Goal: Task Accomplishment & Management: Manage account settings

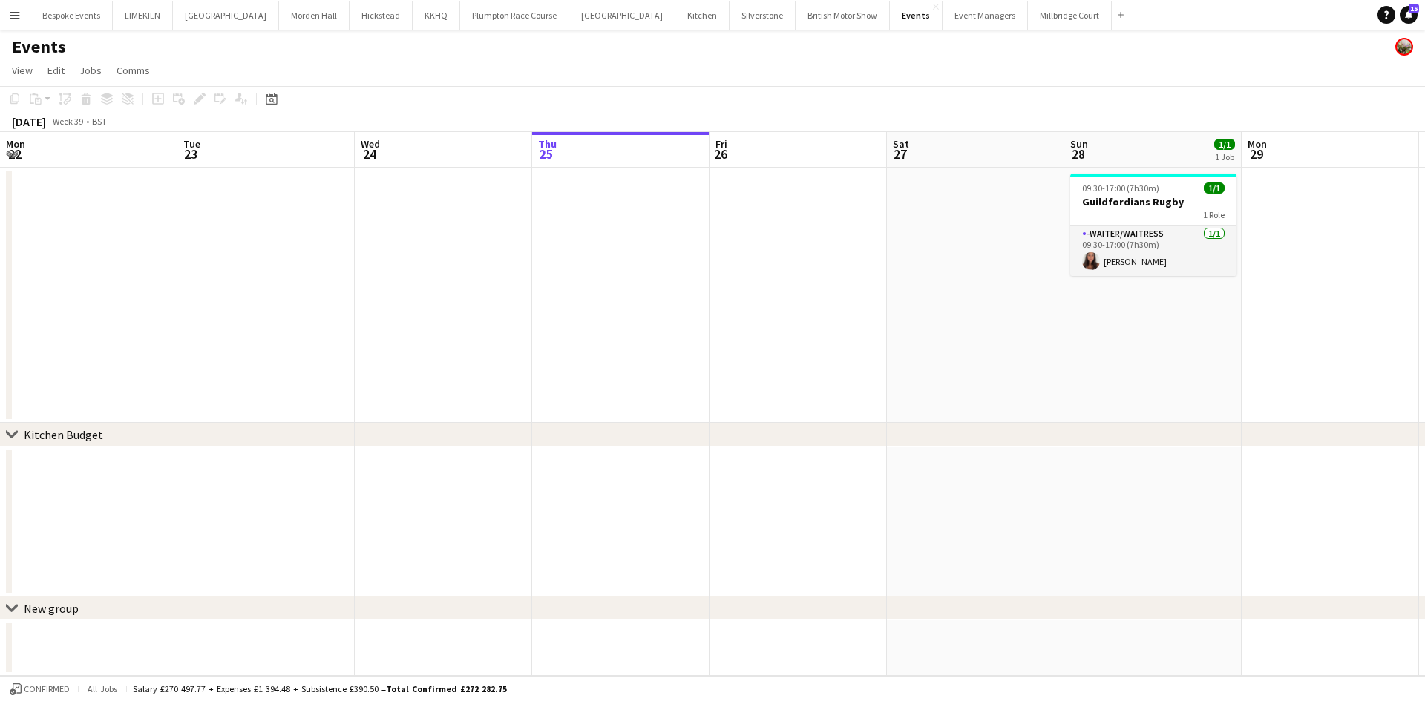
scroll to position [0, 355]
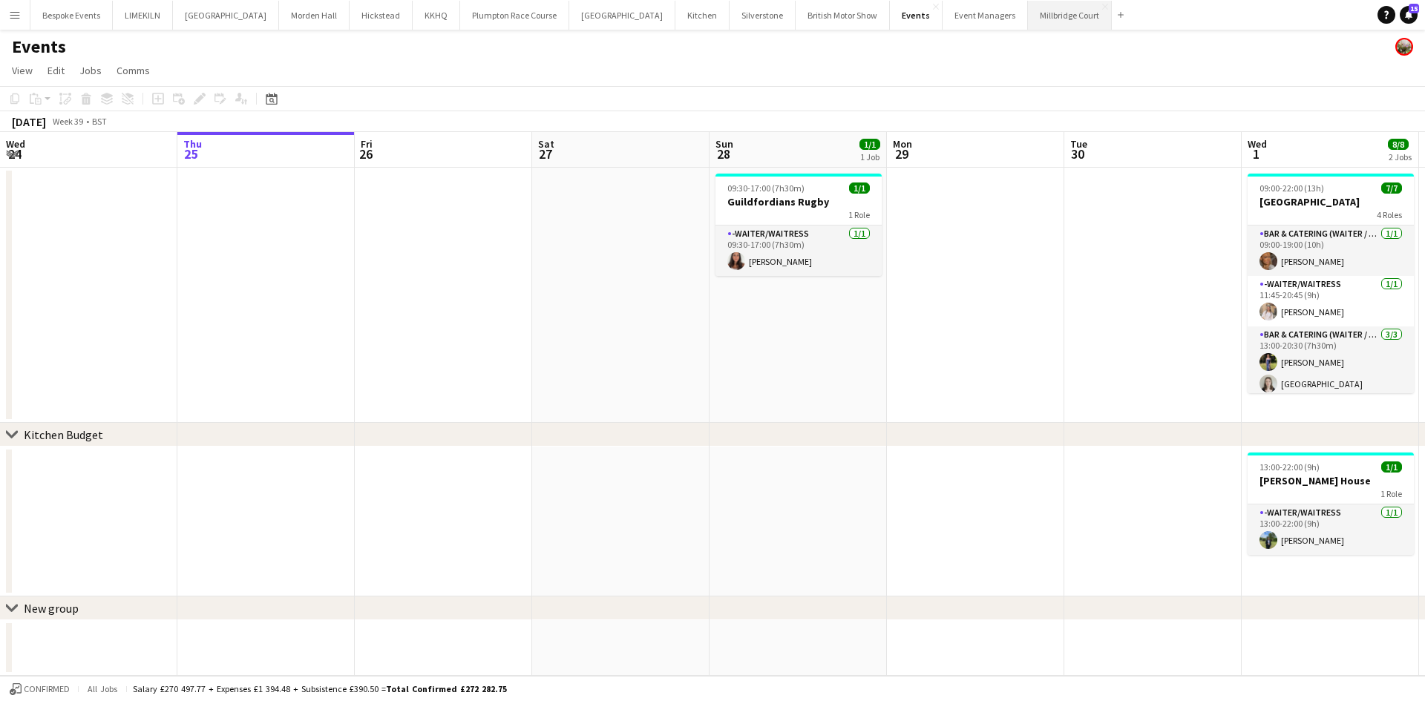
click at [1028, 18] on button "[GEOGRAPHIC_DATA]" at bounding box center [1070, 15] width 84 height 29
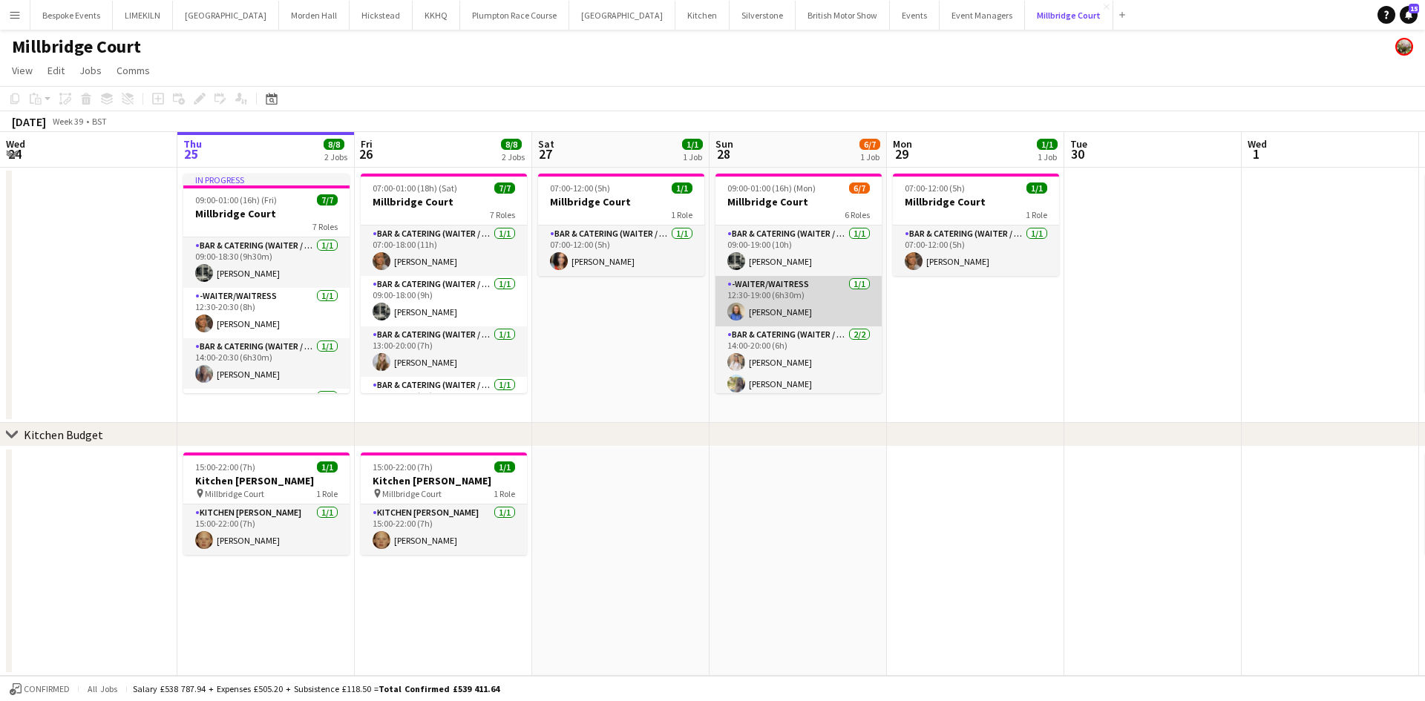
scroll to position [157, 0]
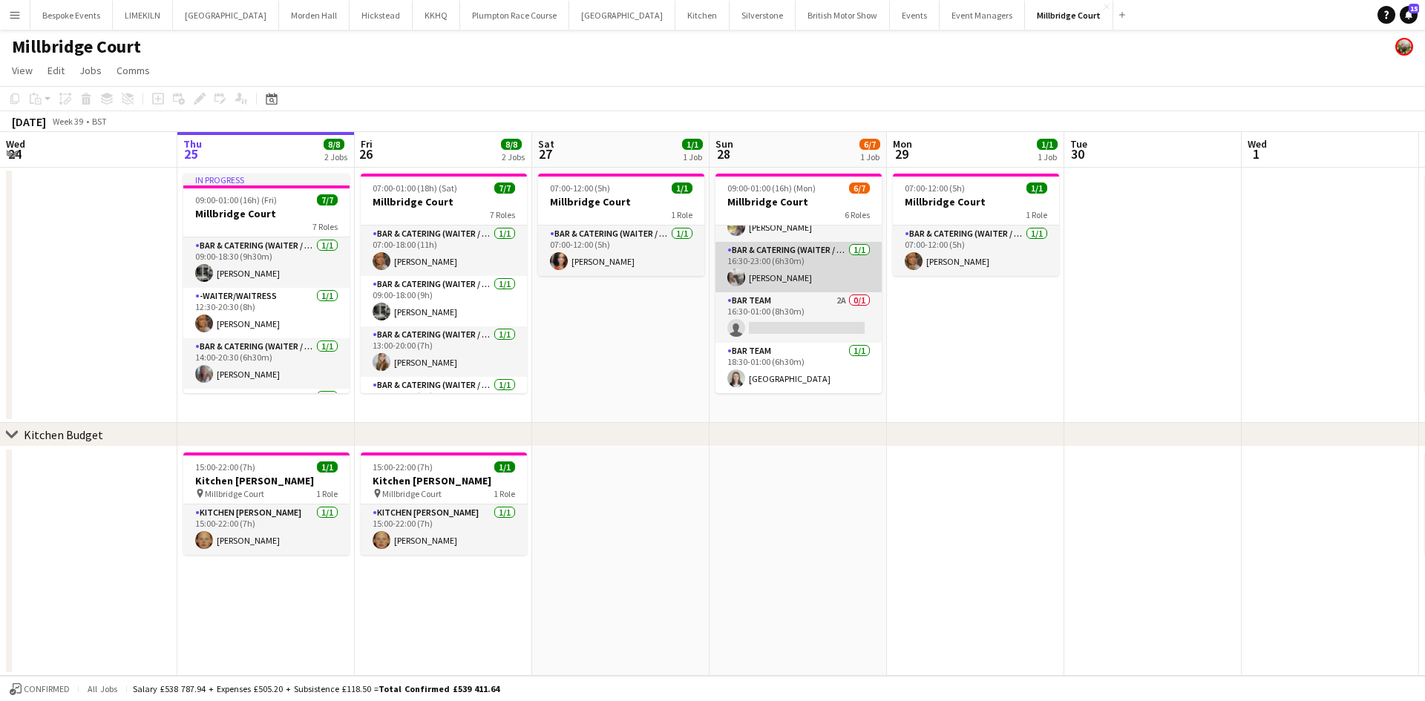
click at [822, 289] on app-card-role "Bar & Catering (Waiter / waitress) [DATE] 16:30-23:00 (6h30m) [PERSON_NAME]" at bounding box center [798, 267] width 166 height 50
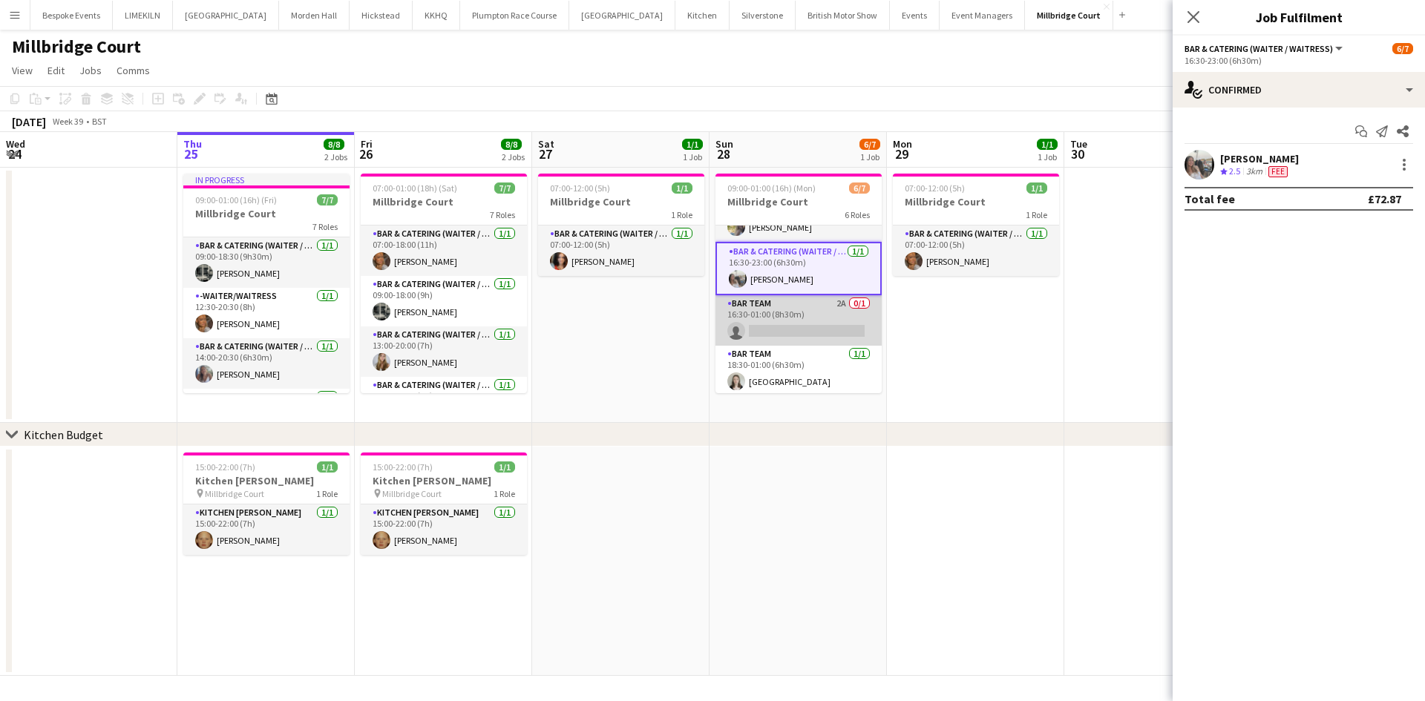
click at [813, 311] on app-card-role "Bar Team 2A 0/1 16:30-01:00 (8h30m) single-neutral-actions" at bounding box center [798, 320] width 166 height 50
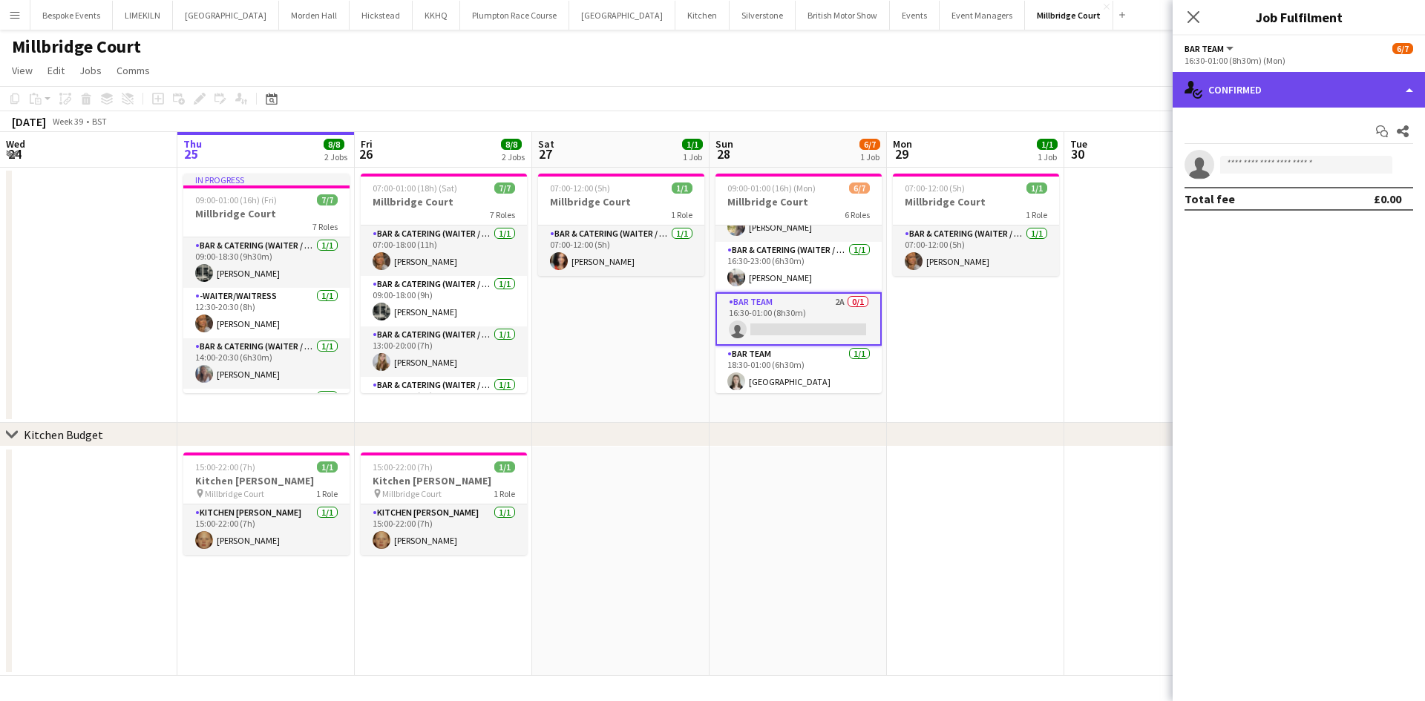
click at [1335, 94] on div "single-neutral-actions-check-2 Confirmed" at bounding box center [1299, 90] width 252 height 36
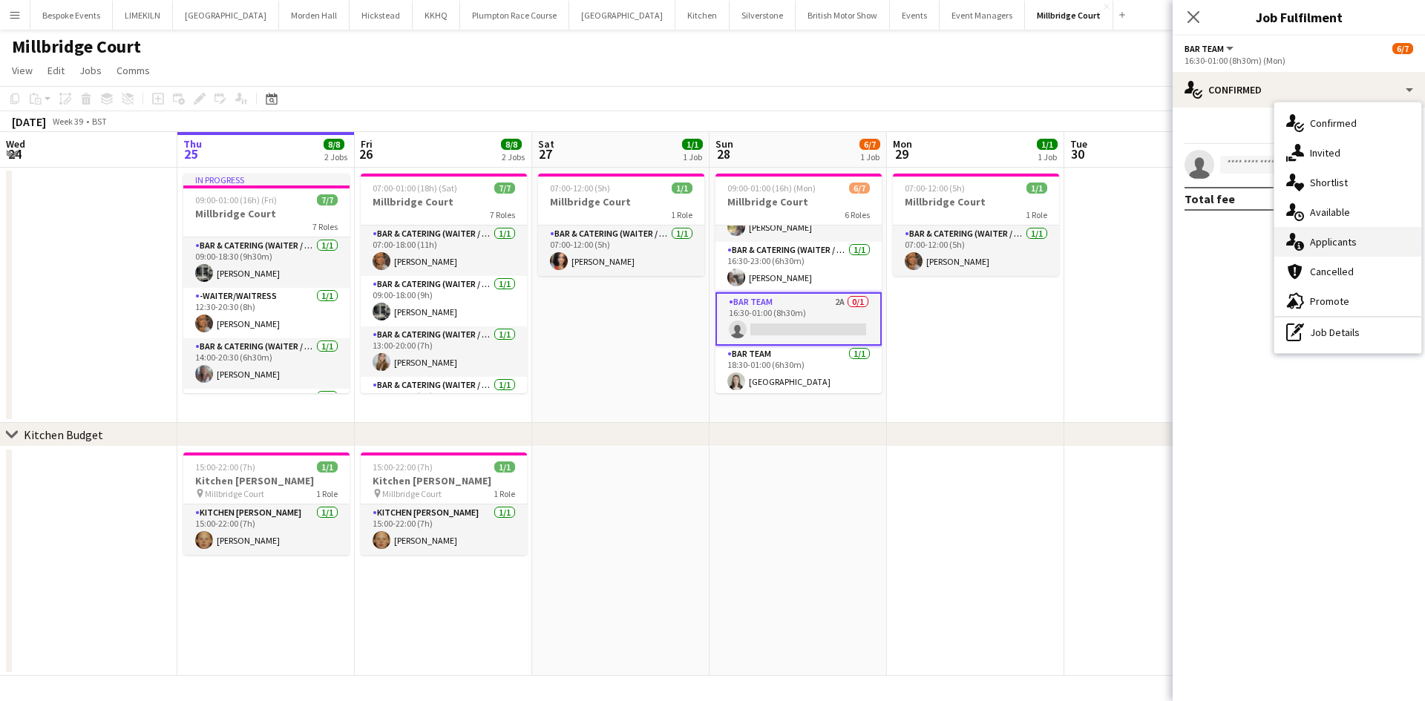
click at [1375, 234] on div "single-neutral-actions-information Applicants" at bounding box center [1347, 242] width 147 height 30
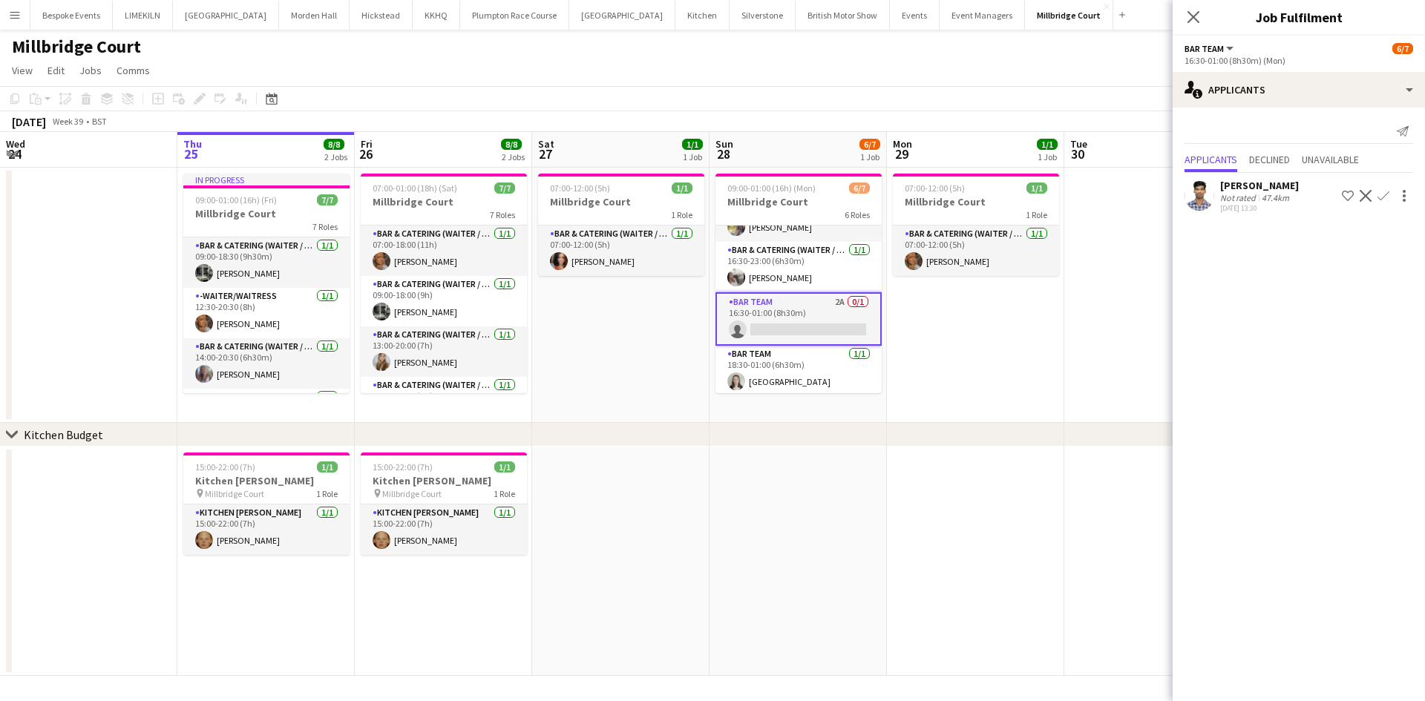
click at [1062, 358] on app-date-cell "07:00-12:00 (5h) 1/1 Millbridge Court 1 Role Bar & Catering (Waiter / waitress)…" at bounding box center [975, 295] width 177 height 255
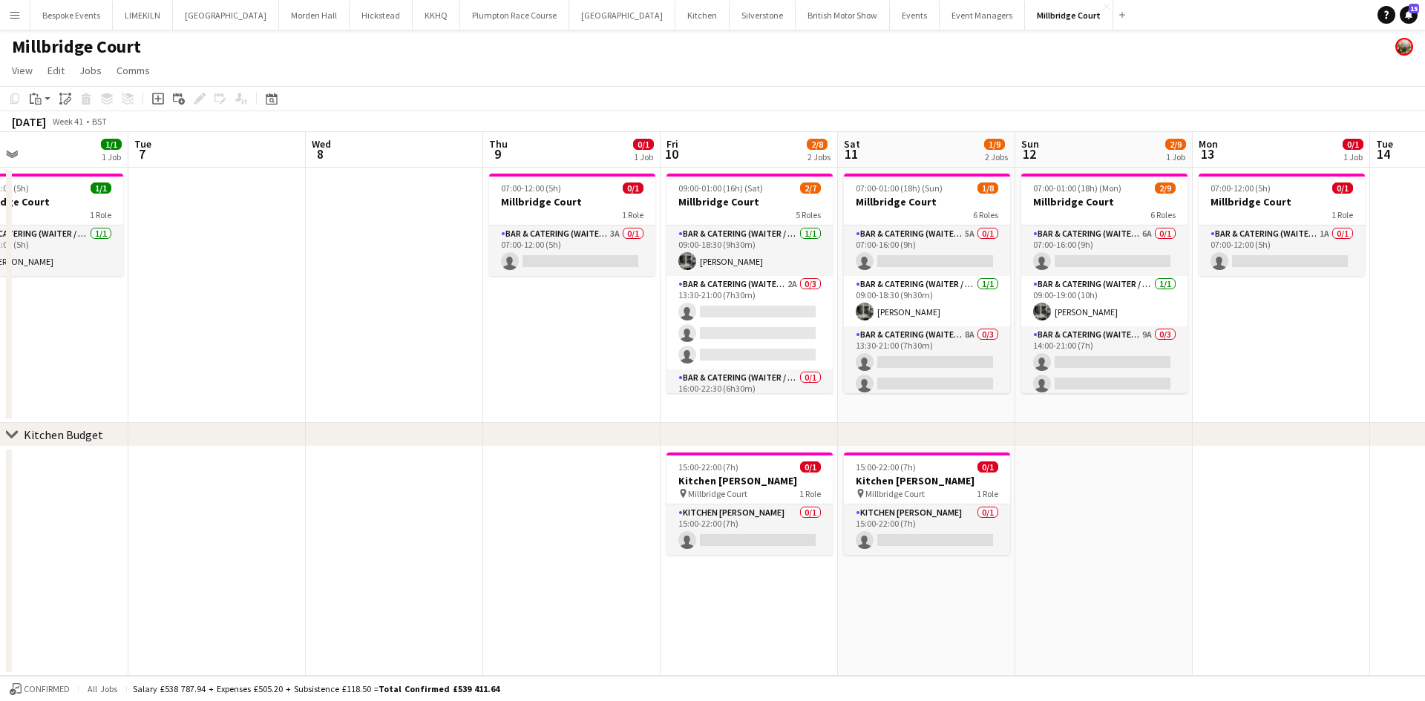
scroll to position [0, 404]
click at [530, 224] on app-job-card "07:00-12:00 (5h) 0/1 Millbridge Court 1 Role Bar & Catering (Waiter / waitress)…" at bounding box center [571, 225] width 166 height 102
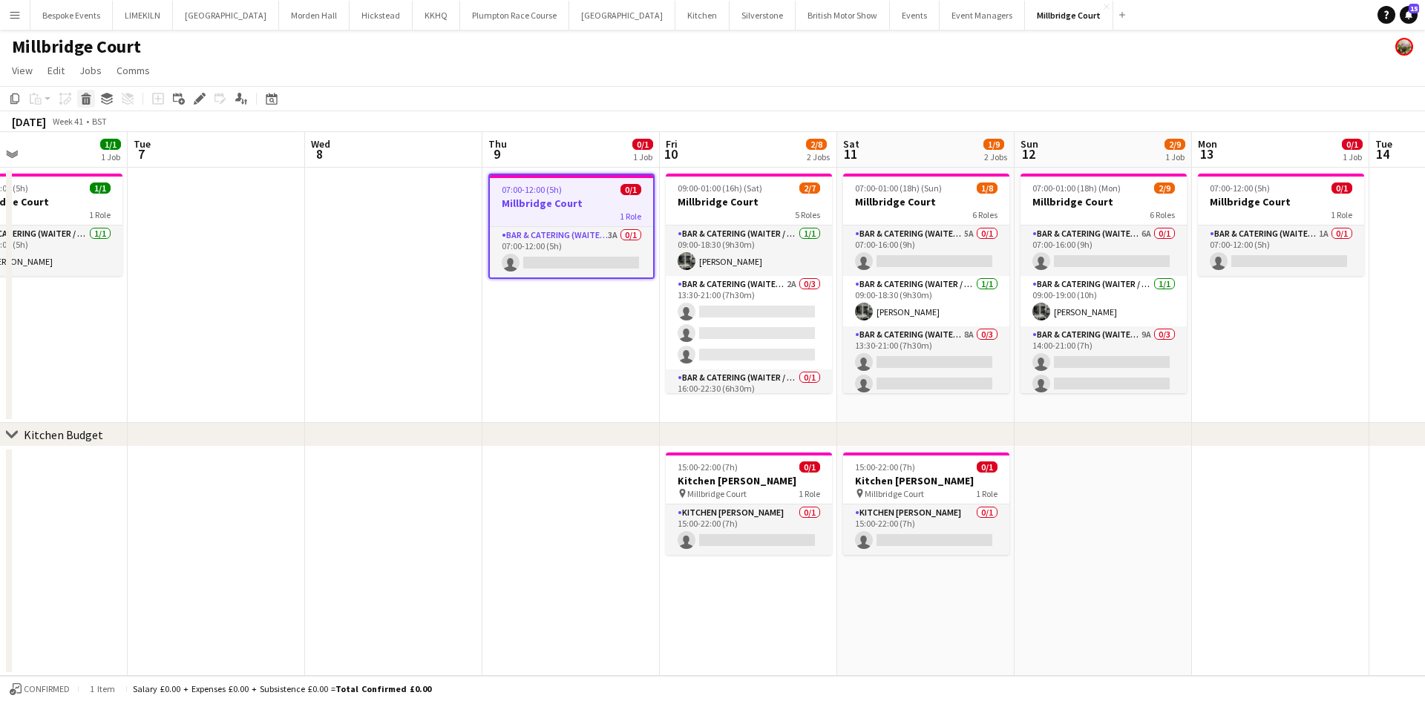
click at [88, 99] on icon "Delete" at bounding box center [86, 99] width 12 height 12
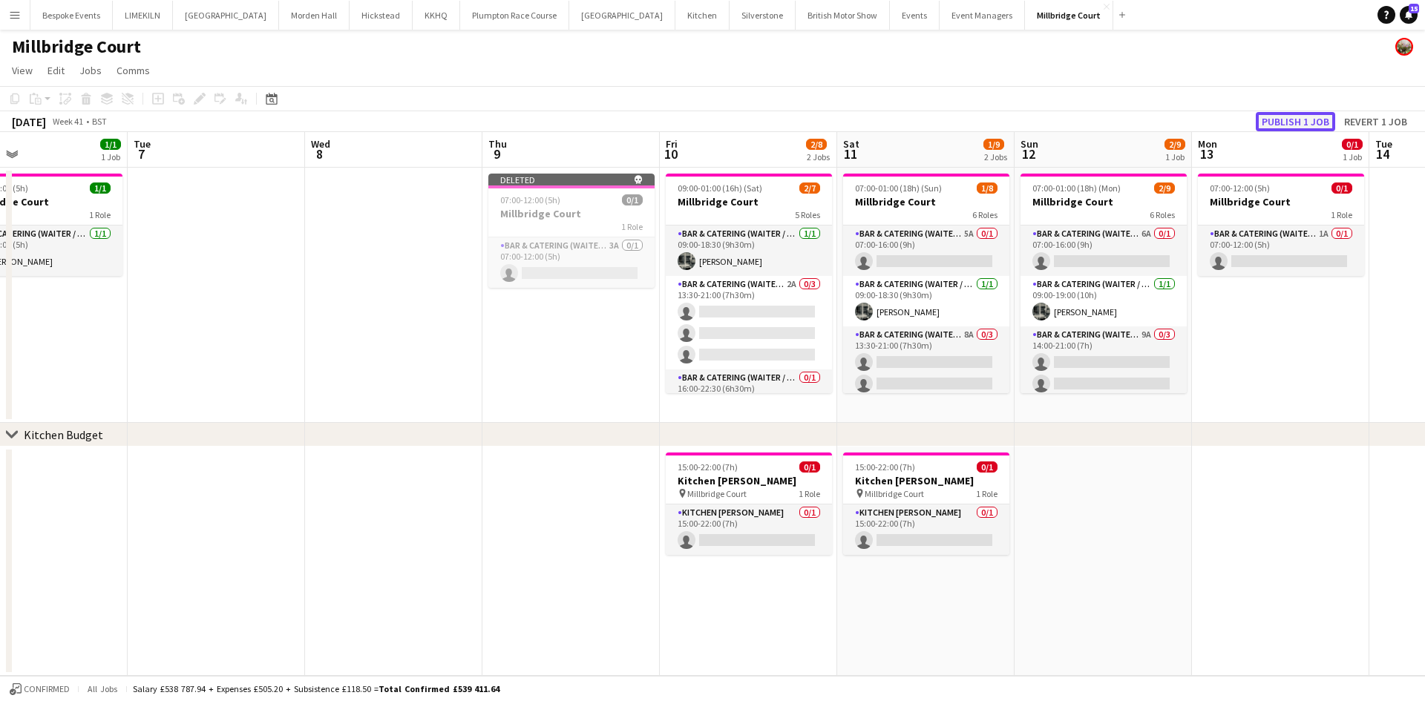
click at [1314, 119] on button "Publish 1 job" at bounding box center [1295, 121] width 79 height 19
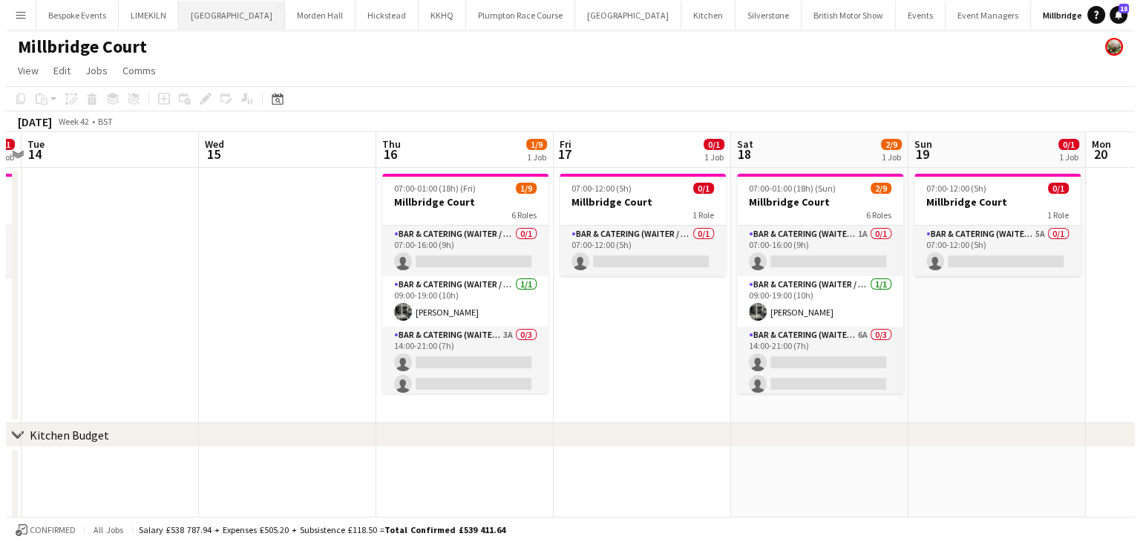
scroll to position [0, 517]
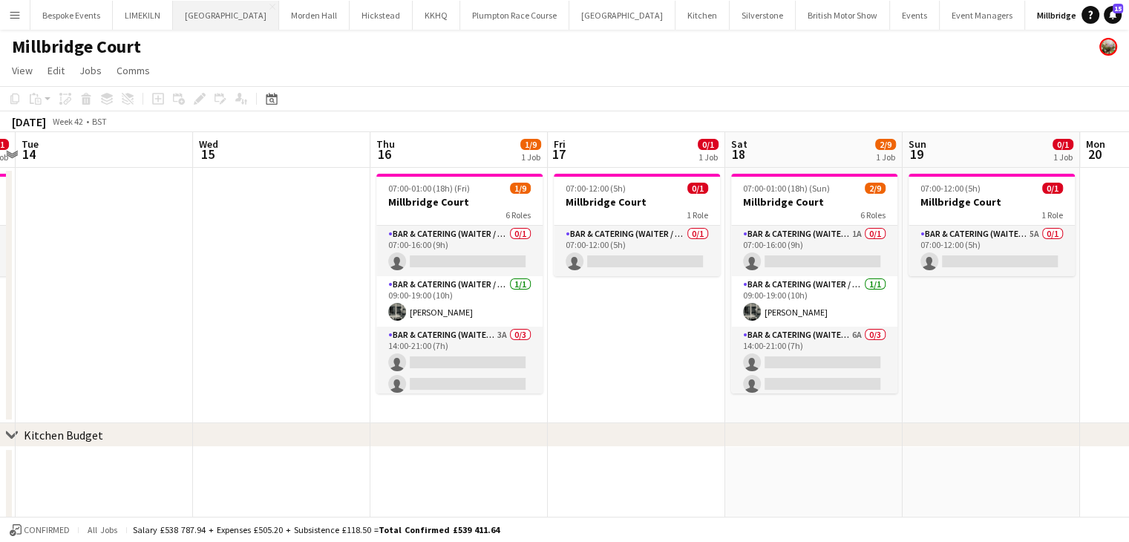
click at [199, 11] on button "[GEOGRAPHIC_DATA] Close" at bounding box center [226, 15] width 106 height 29
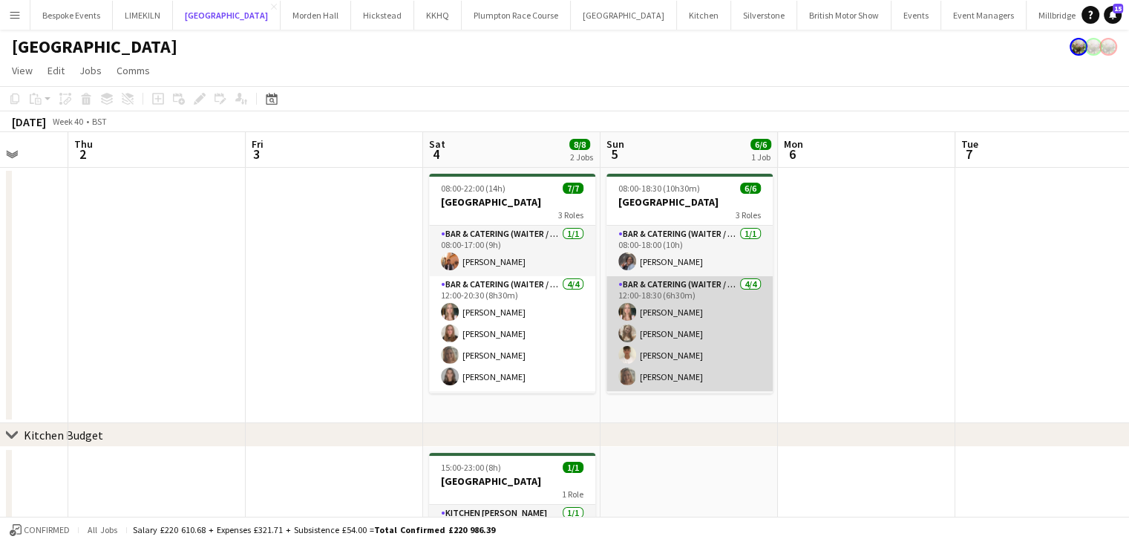
scroll to position [47, 0]
